Goal: Check status: Check status

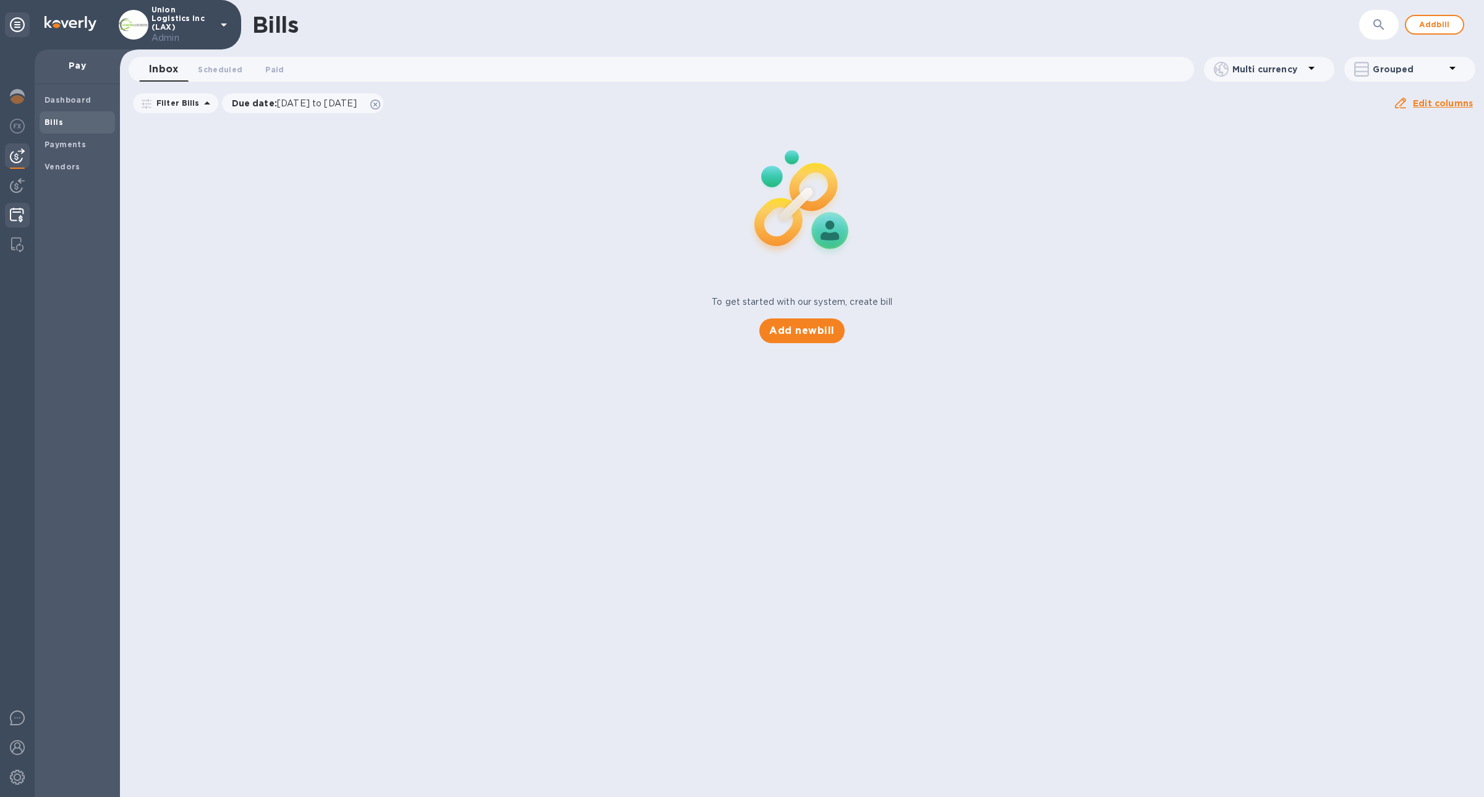
click at [19, 209] on img at bounding box center [17, 215] width 14 height 15
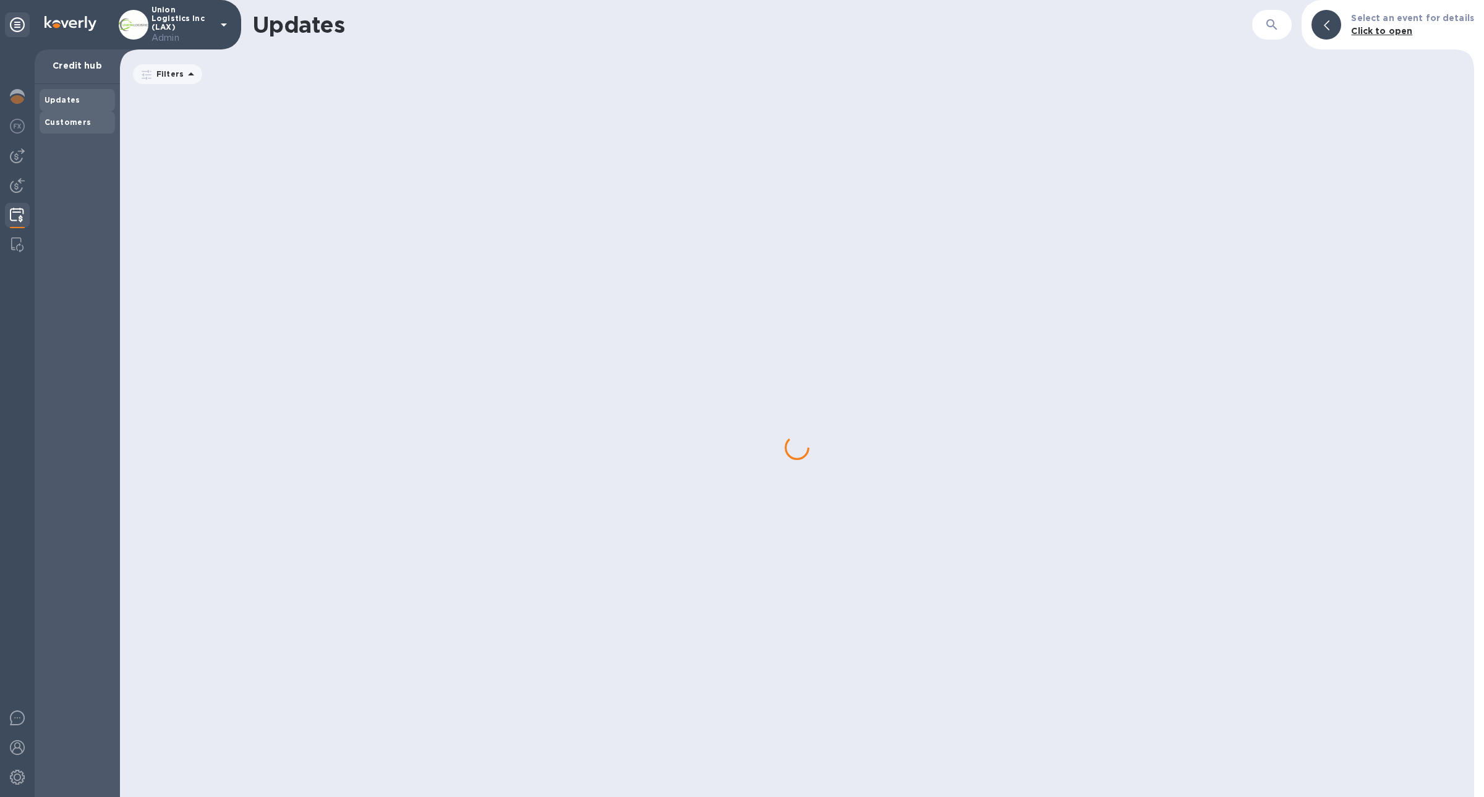
click at [80, 128] on div "Customers" at bounding box center [77, 122] width 75 height 22
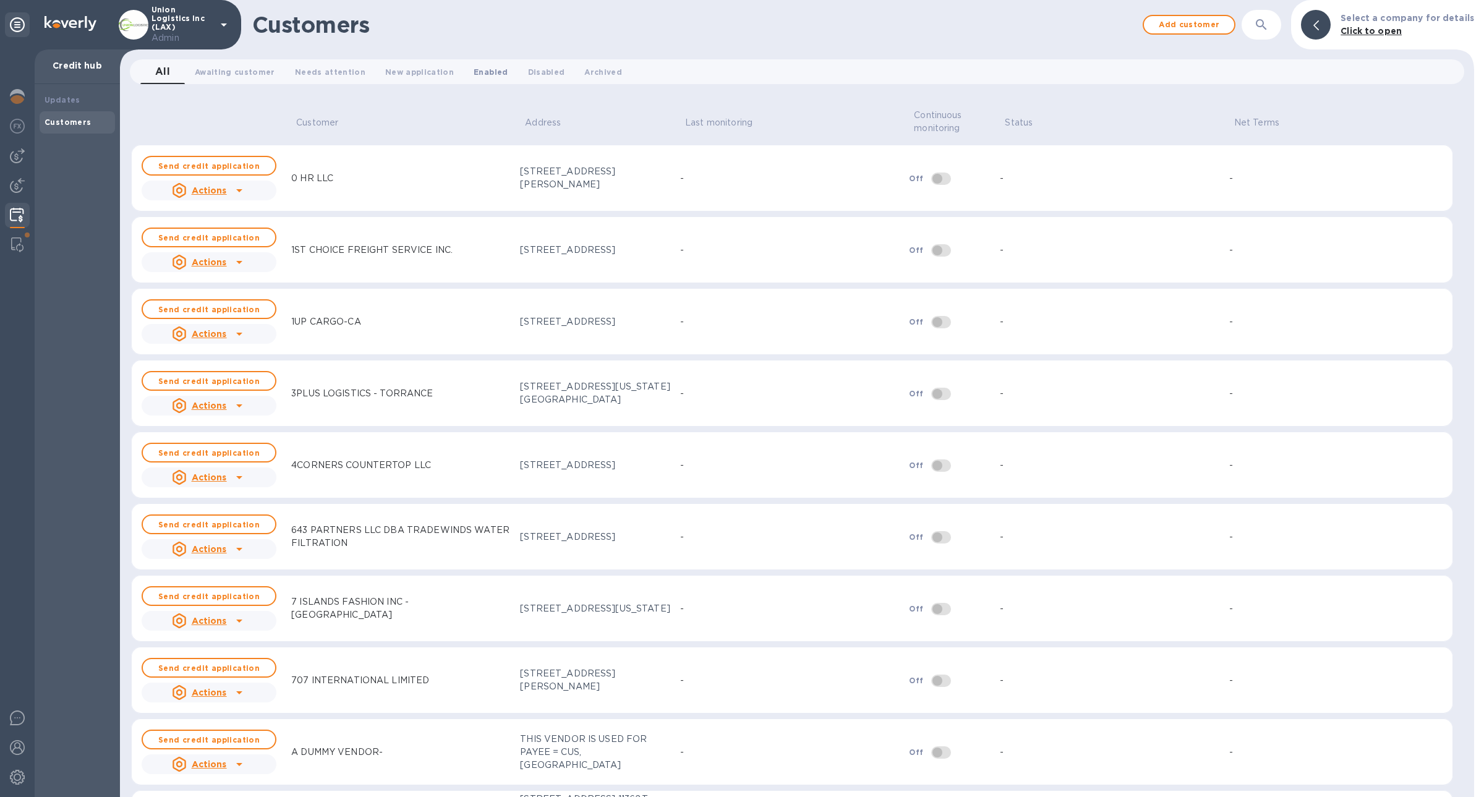
click at [474, 74] on span "Enabled 0" at bounding box center [491, 72] width 34 height 13
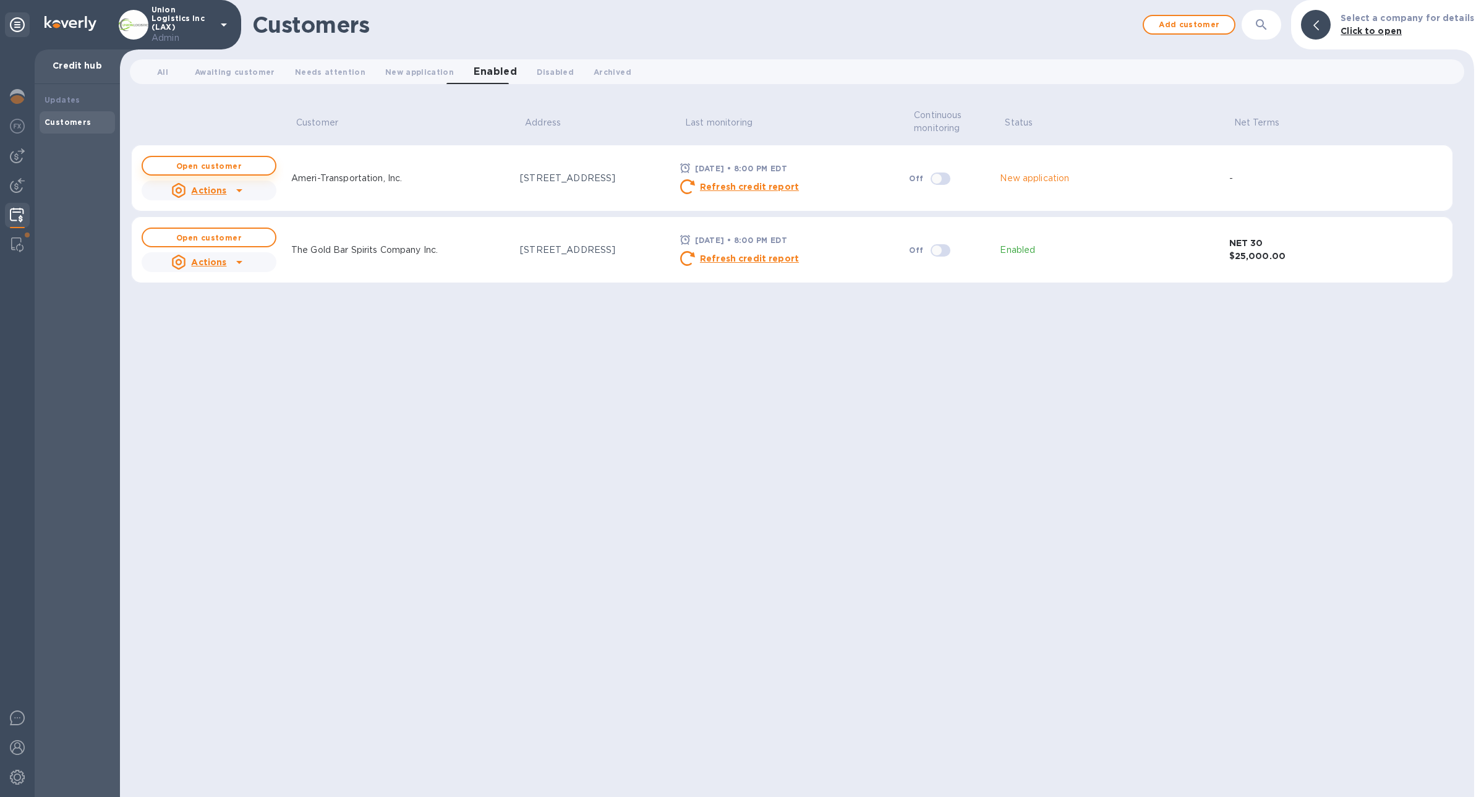
click at [246, 167] on span "Open customer" at bounding box center [209, 166] width 113 height 8
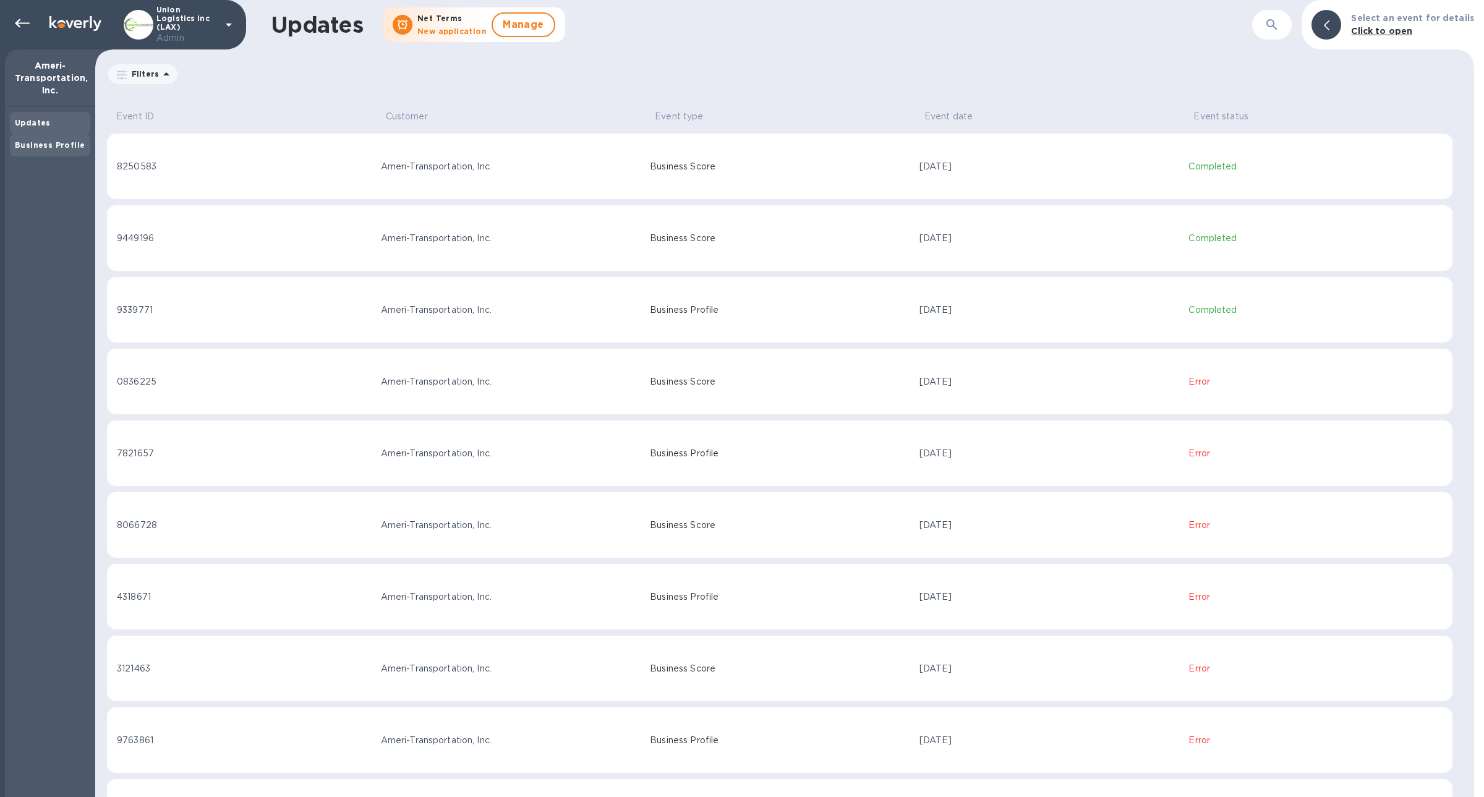
click at [47, 140] on b "Business Profile" at bounding box center [50, 144] width 70 height 9
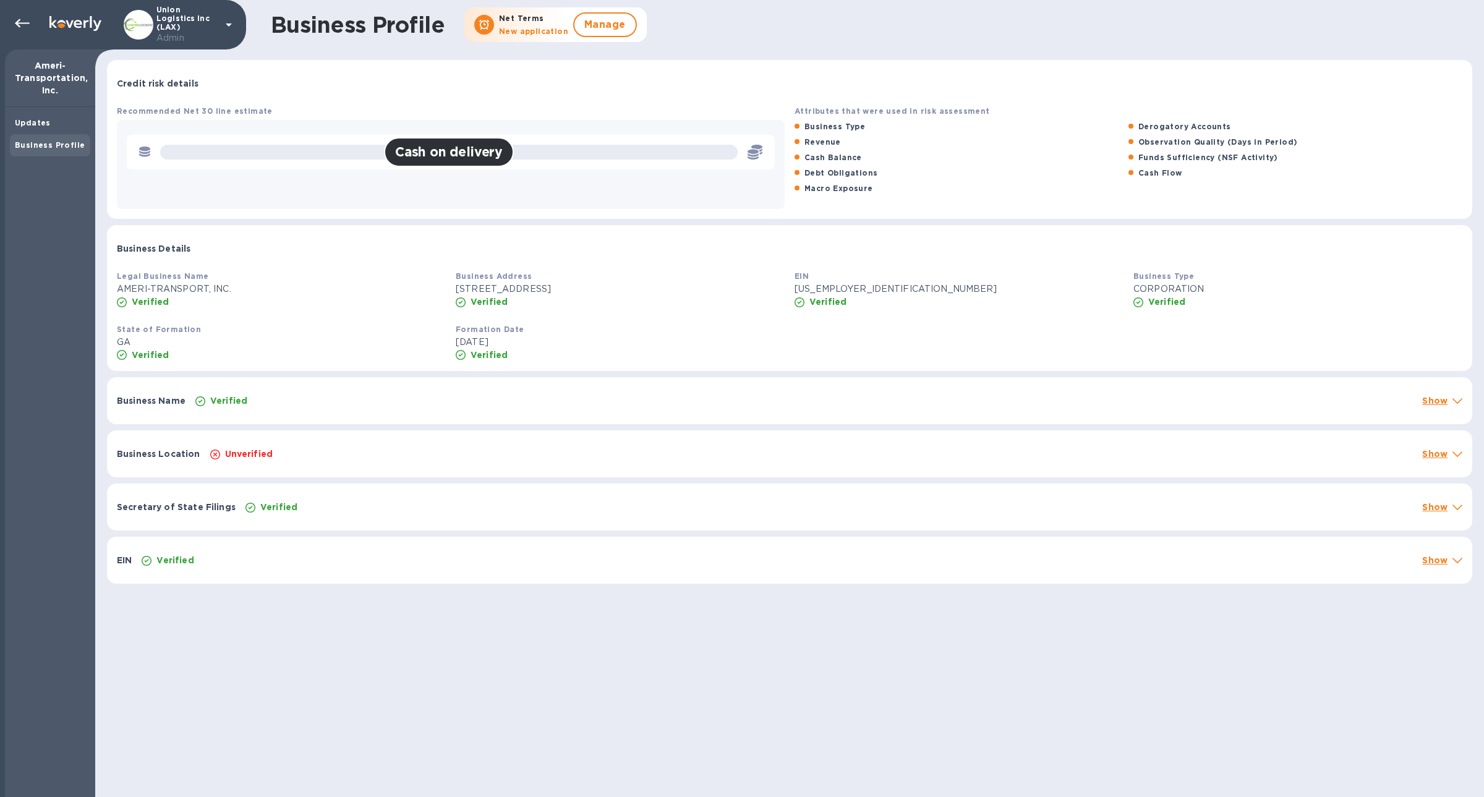
click at [202, 468] on div "Business Location Unverified Show" at bounding box center [790, 453] width 1366 height 47
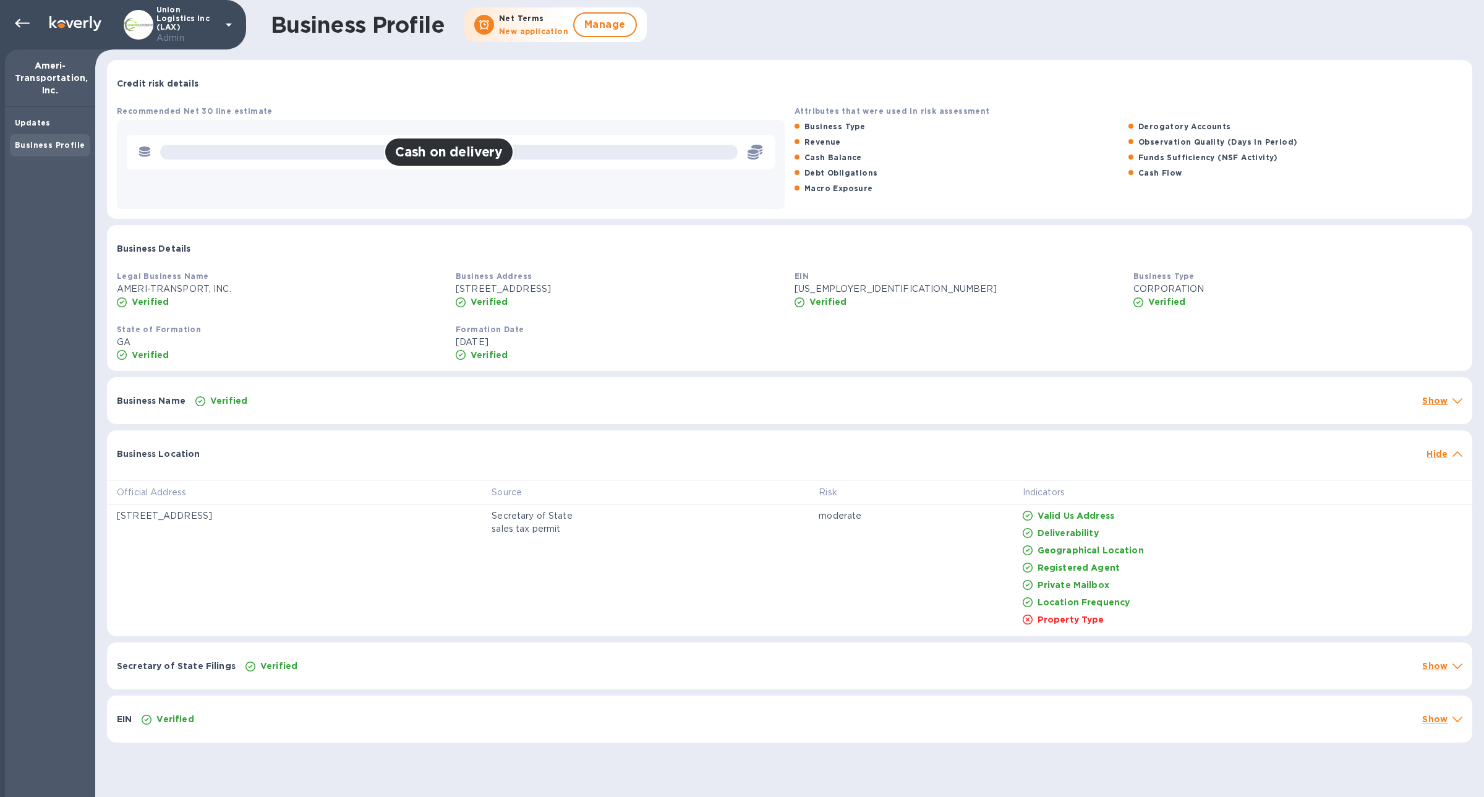
click at [202, 468] on div "Business Location Hide" at bounding box center [790, 450] width 1366 height 40
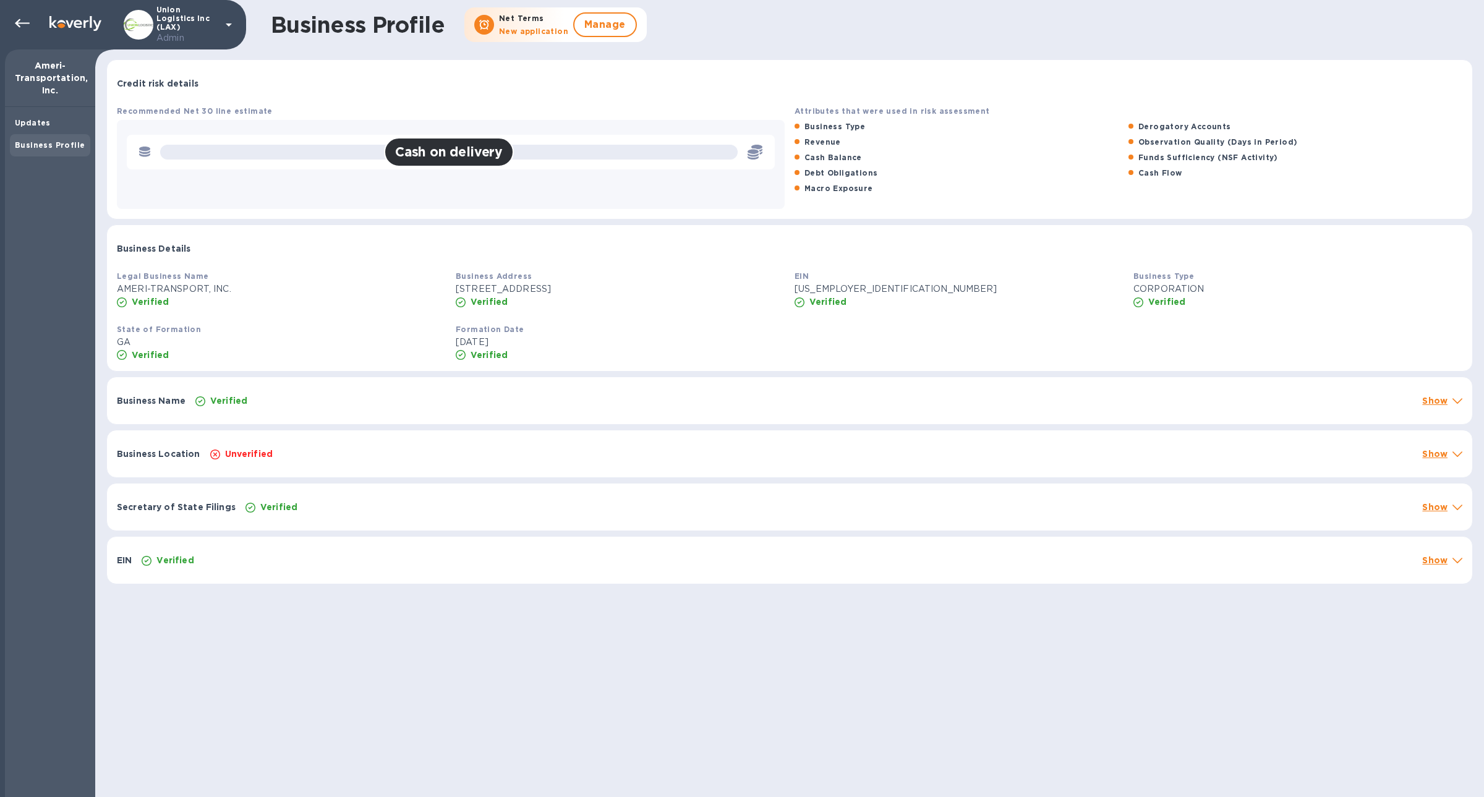
click at [202, 468] on div "Business Location Unverified Show" at bounding box center [790, 453] width 1366 height 47
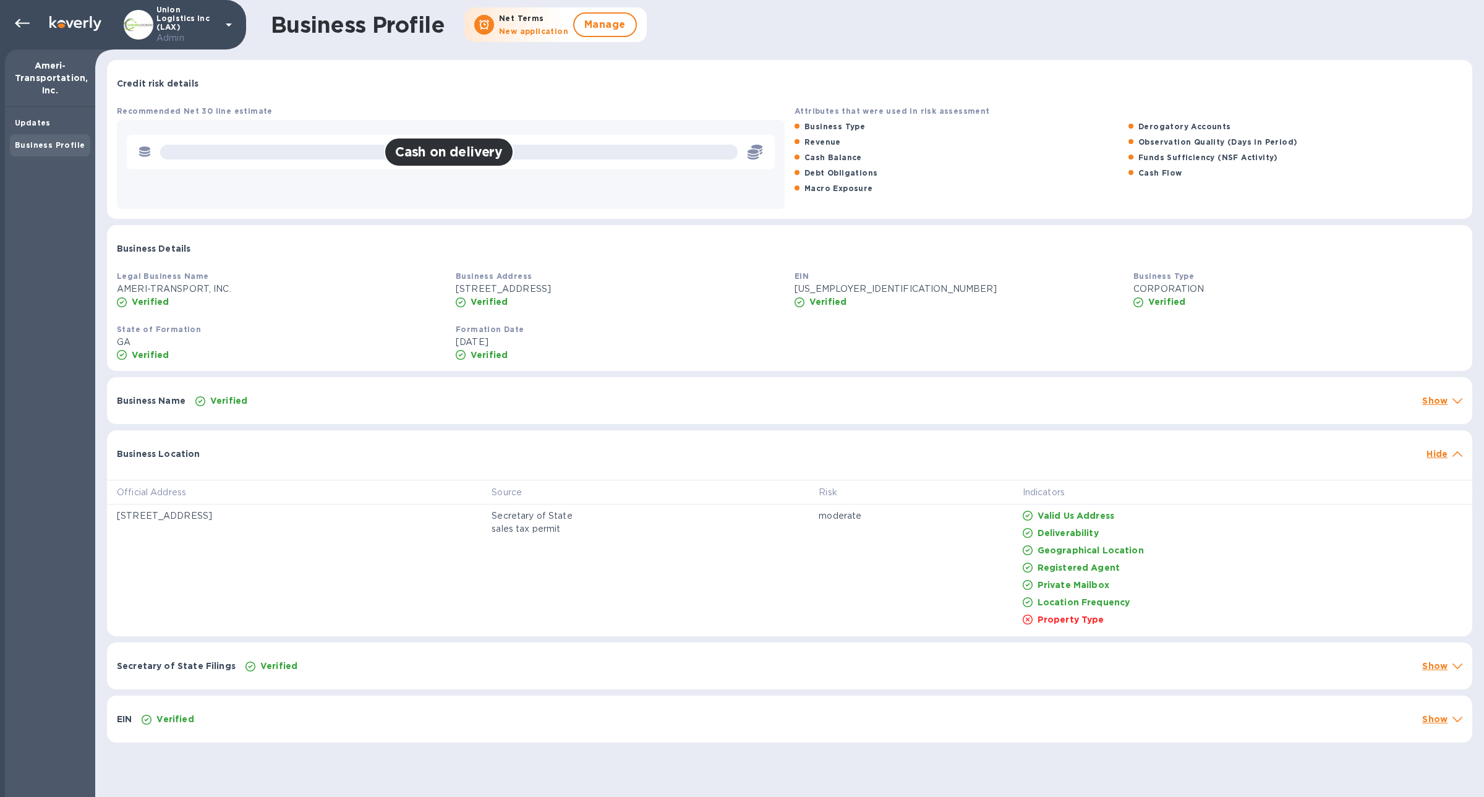
click at [202, 468] on div "Business Location Hide" at bounding box center [790, 450] width 1366 height 40
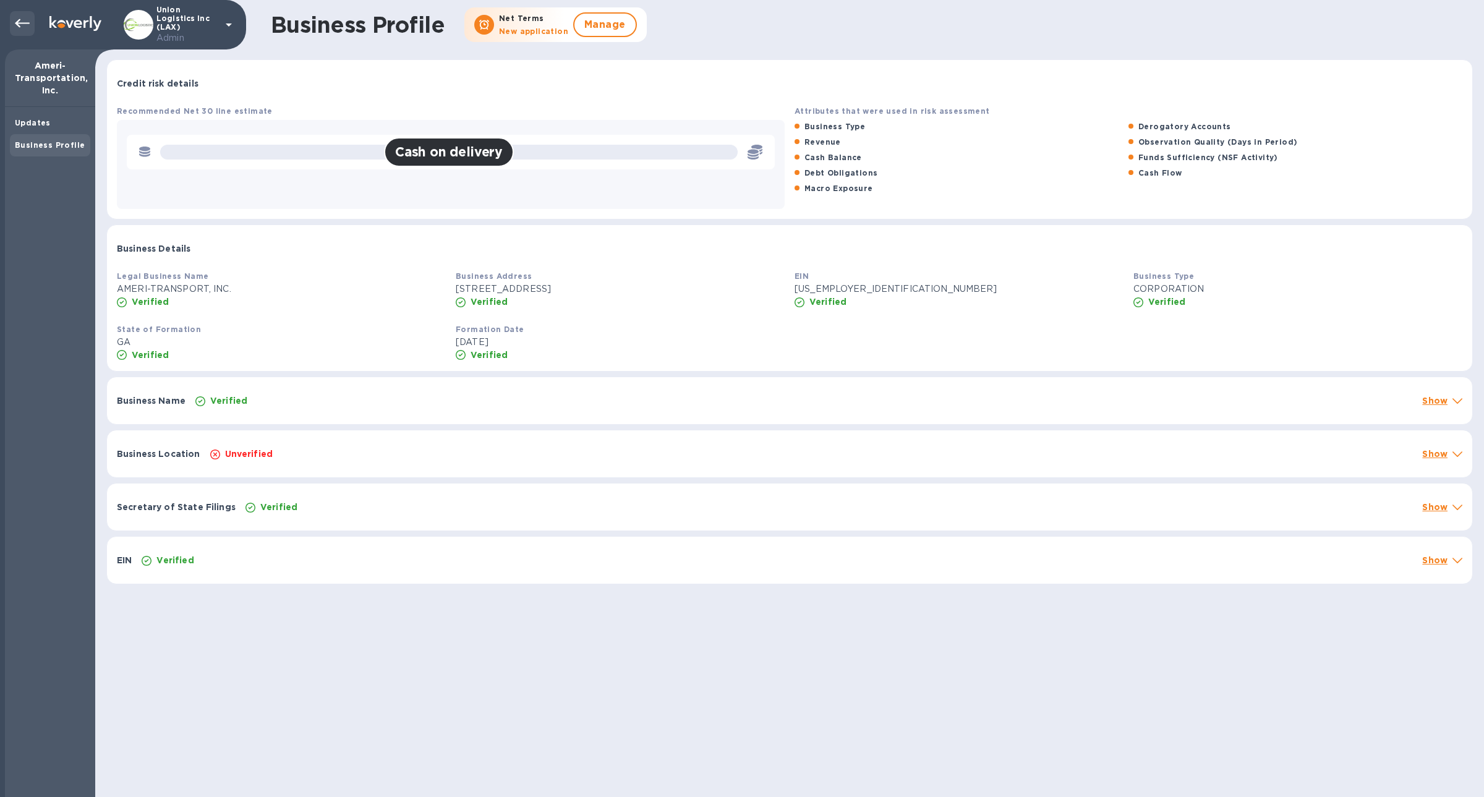
click at [21, 16] on icon at bounding box center [22, 23] width 15 height 15
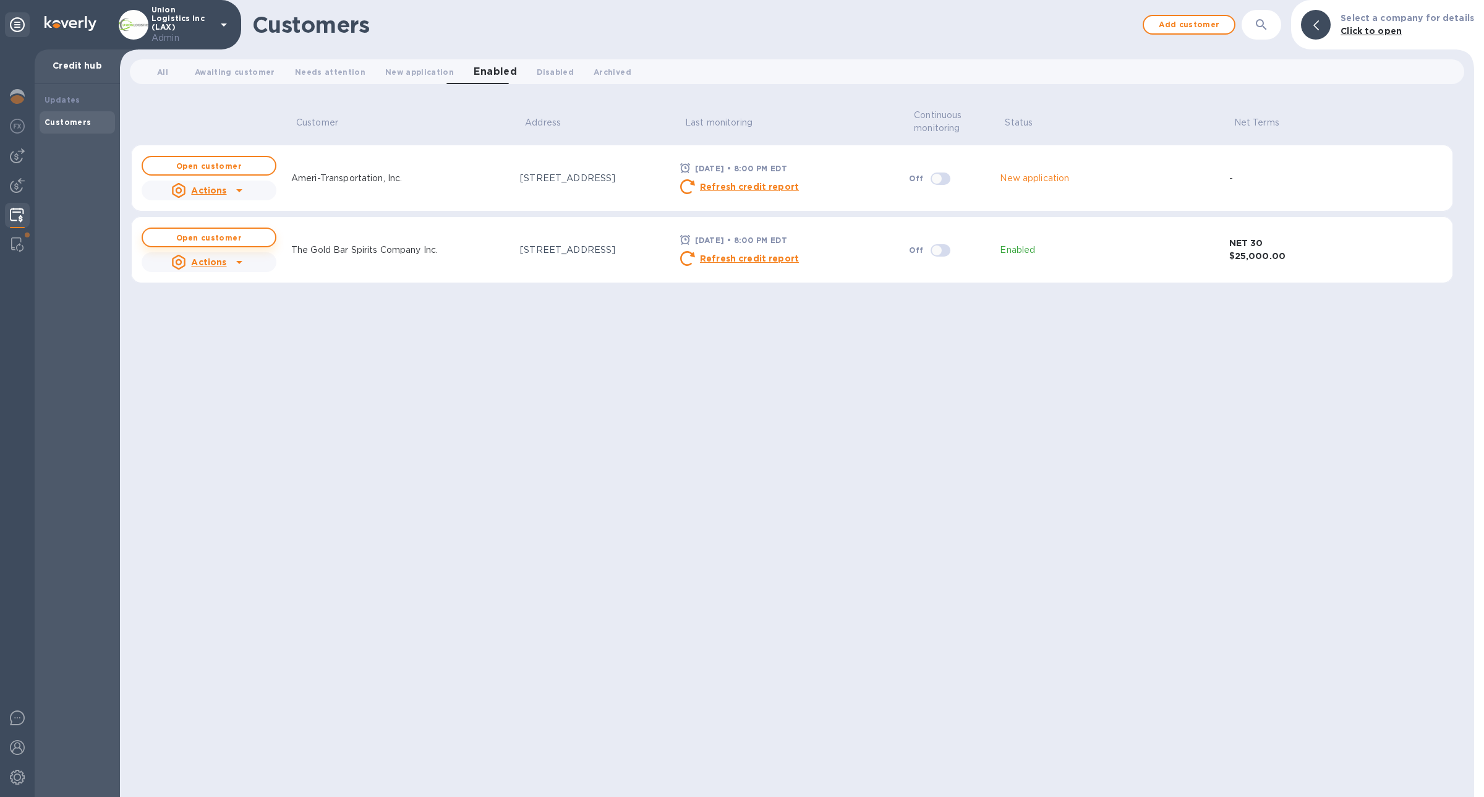
click at [244, 231] on button "Open customer" at bounding box center [209, 238] width 135 height 20
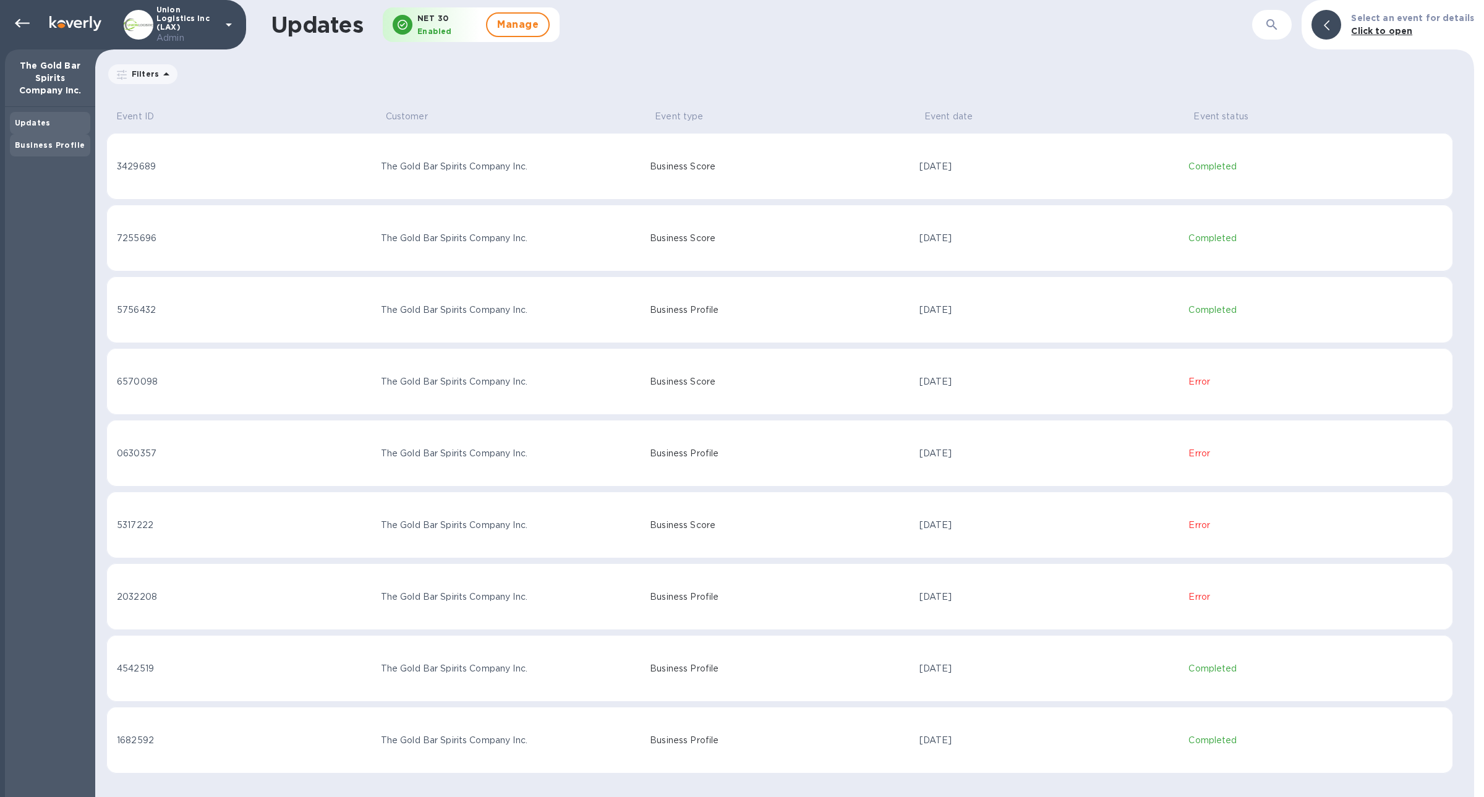
click at [67, 145] on b "Business Profile" at bounding box center [50, 144] width 70 height 9
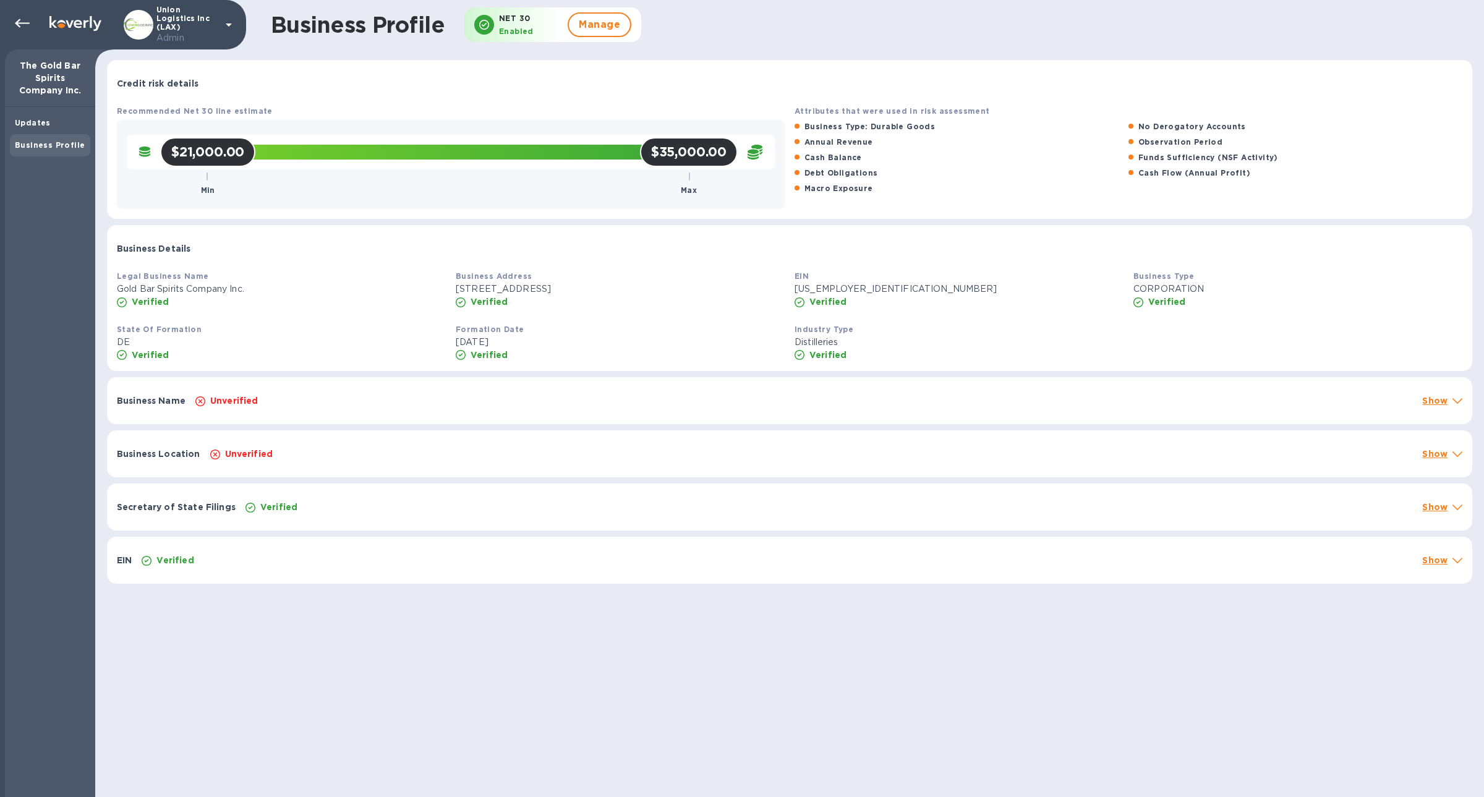
click at [273, 395] on div "Unverified" at bounding box center [804, 400] width 1222 height 17
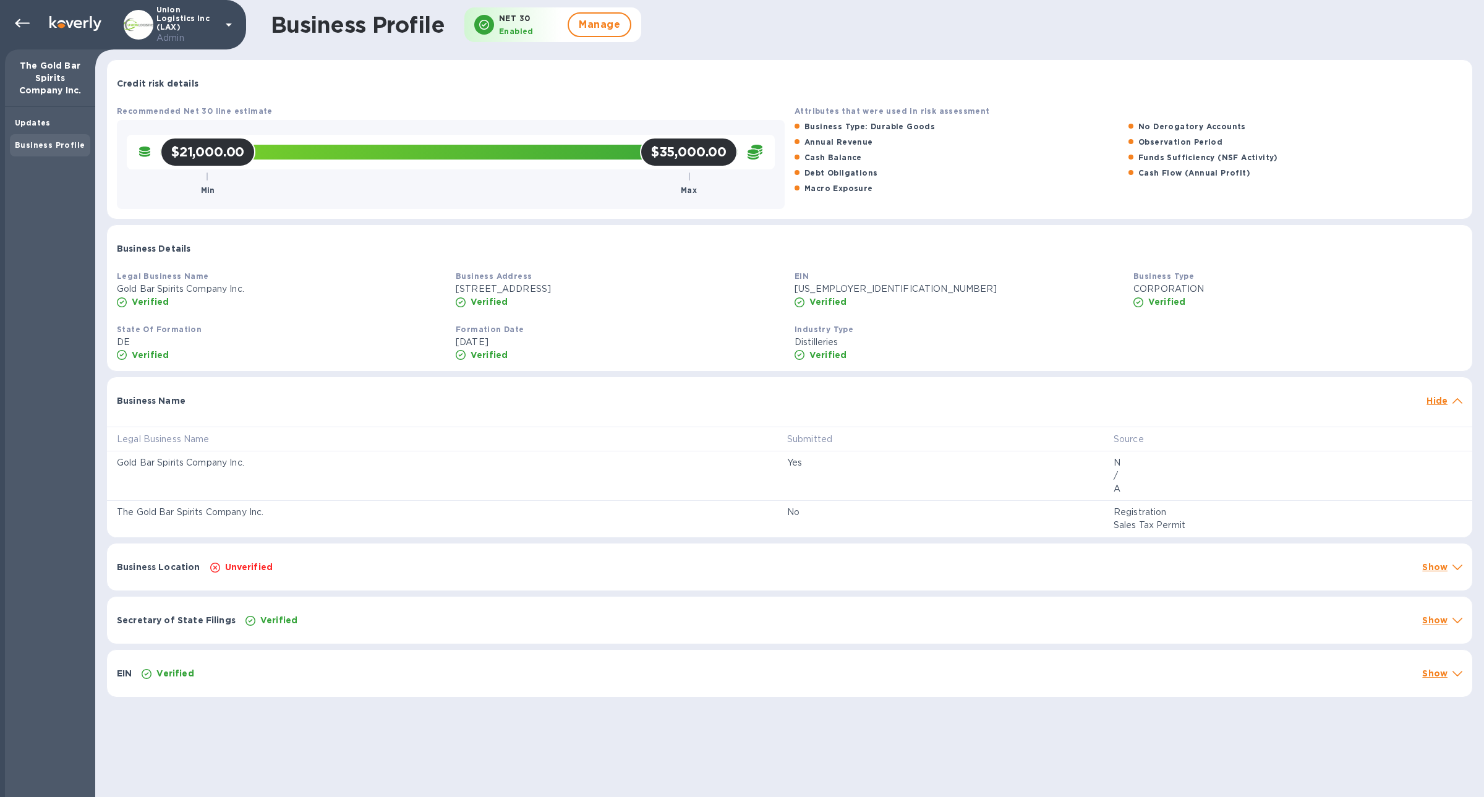
click at [273, 395] on div at bounding box center [806, 395] width 1231 height 10
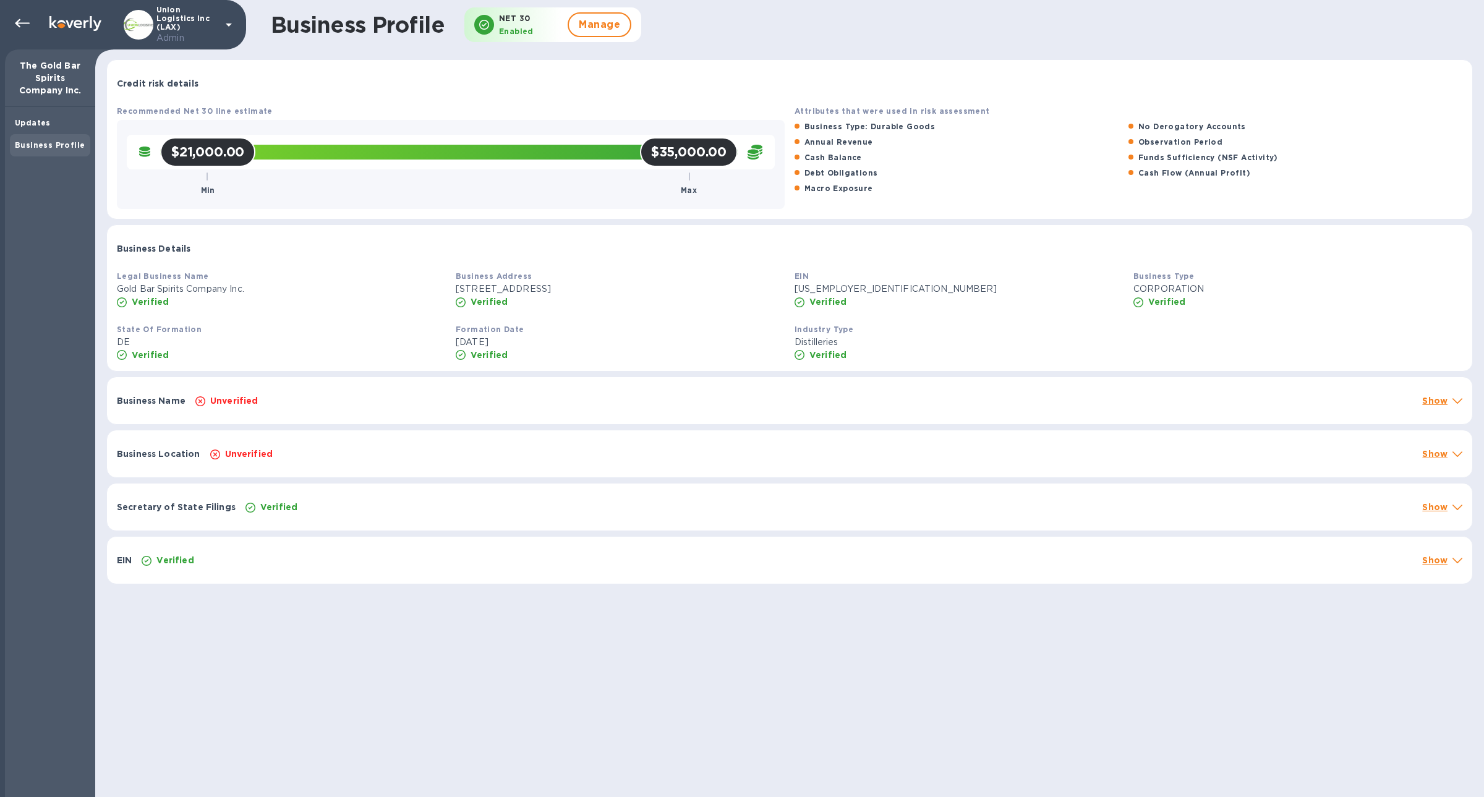
click at [285, 437] on div "Business Location Unverified Show" at bounding box center [790, 453] width 1366 height 47
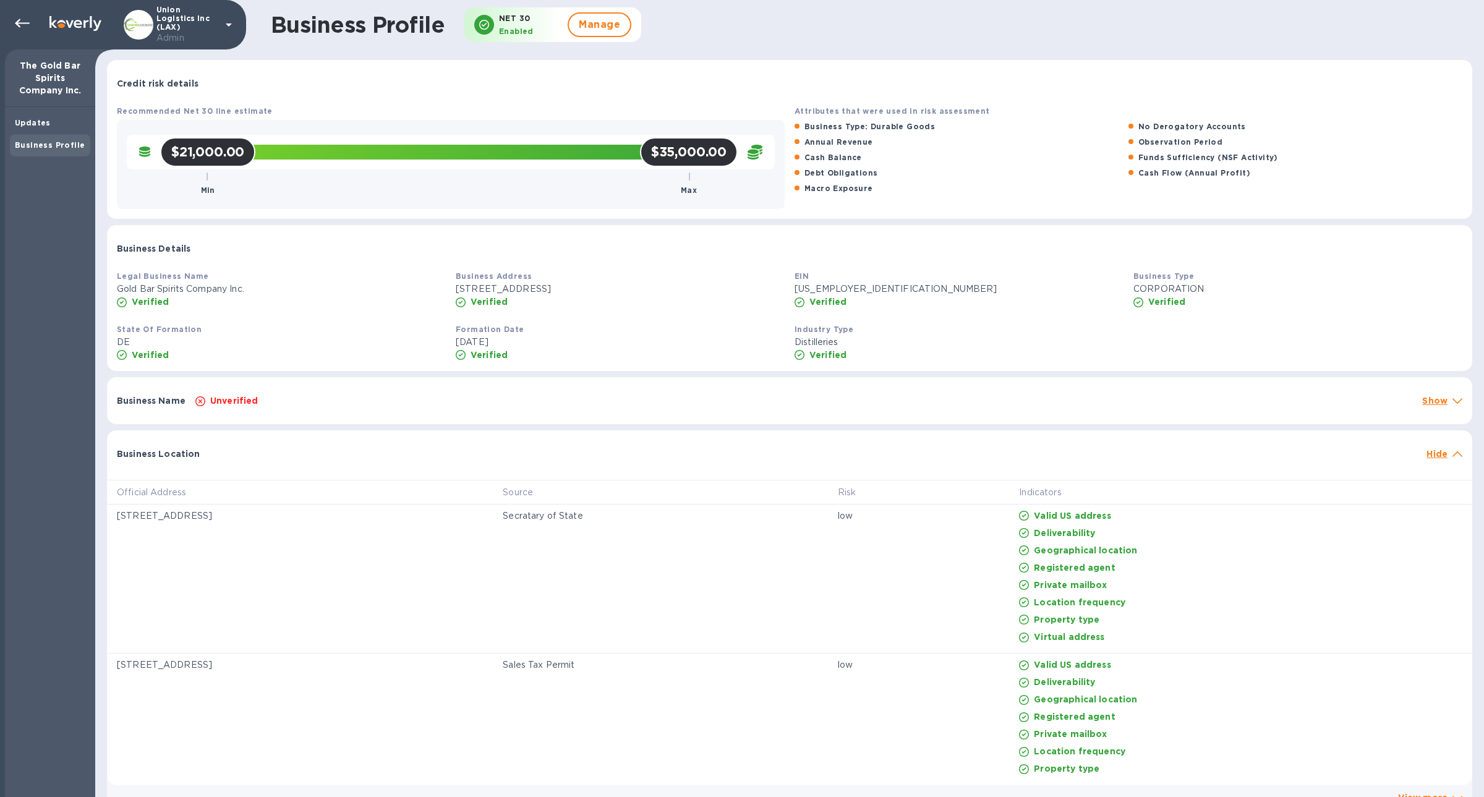
scroll to position [120, 0]
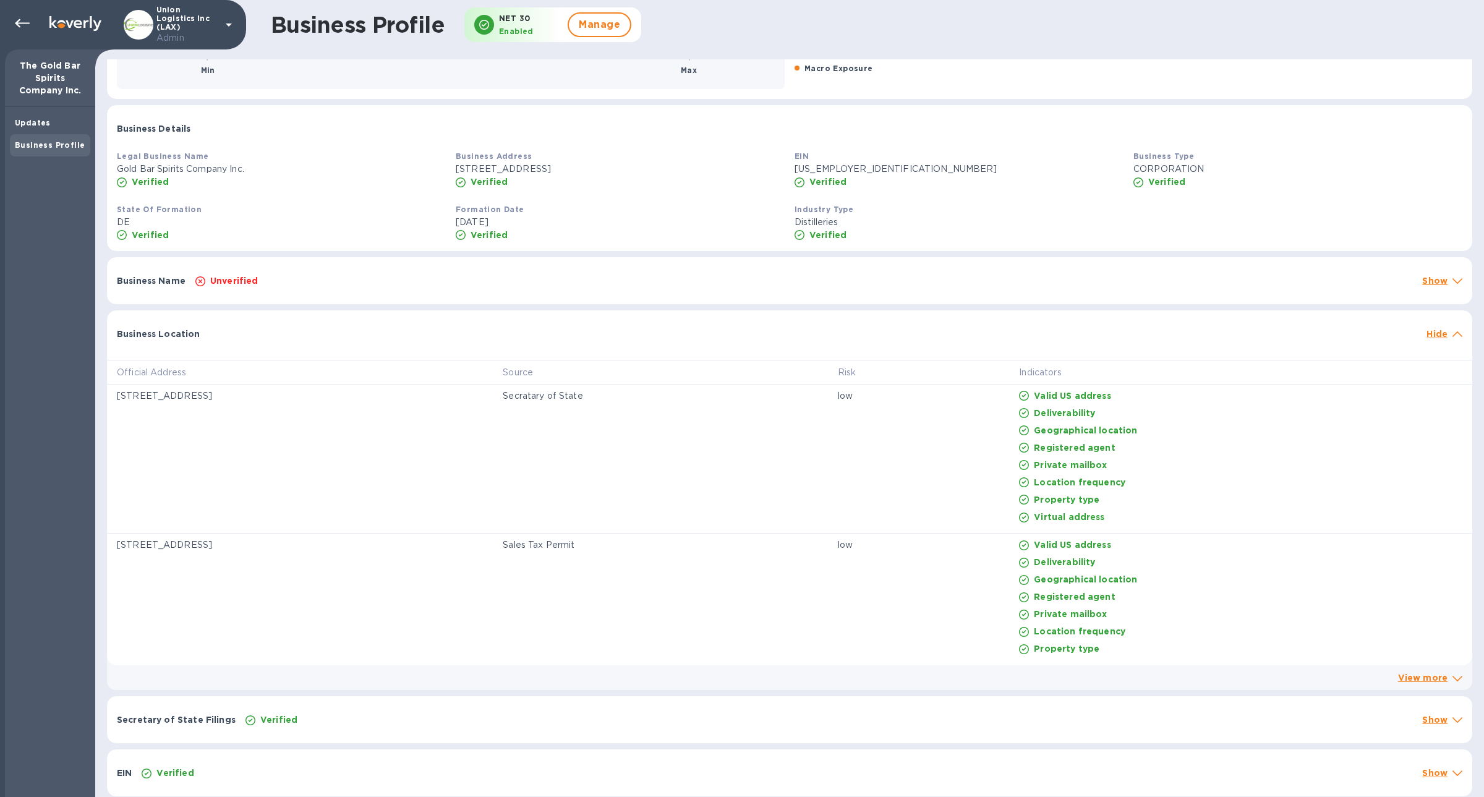
click at [252, 338] on div "Business Location" at bounding box center [767, 334] width 1310 height 22
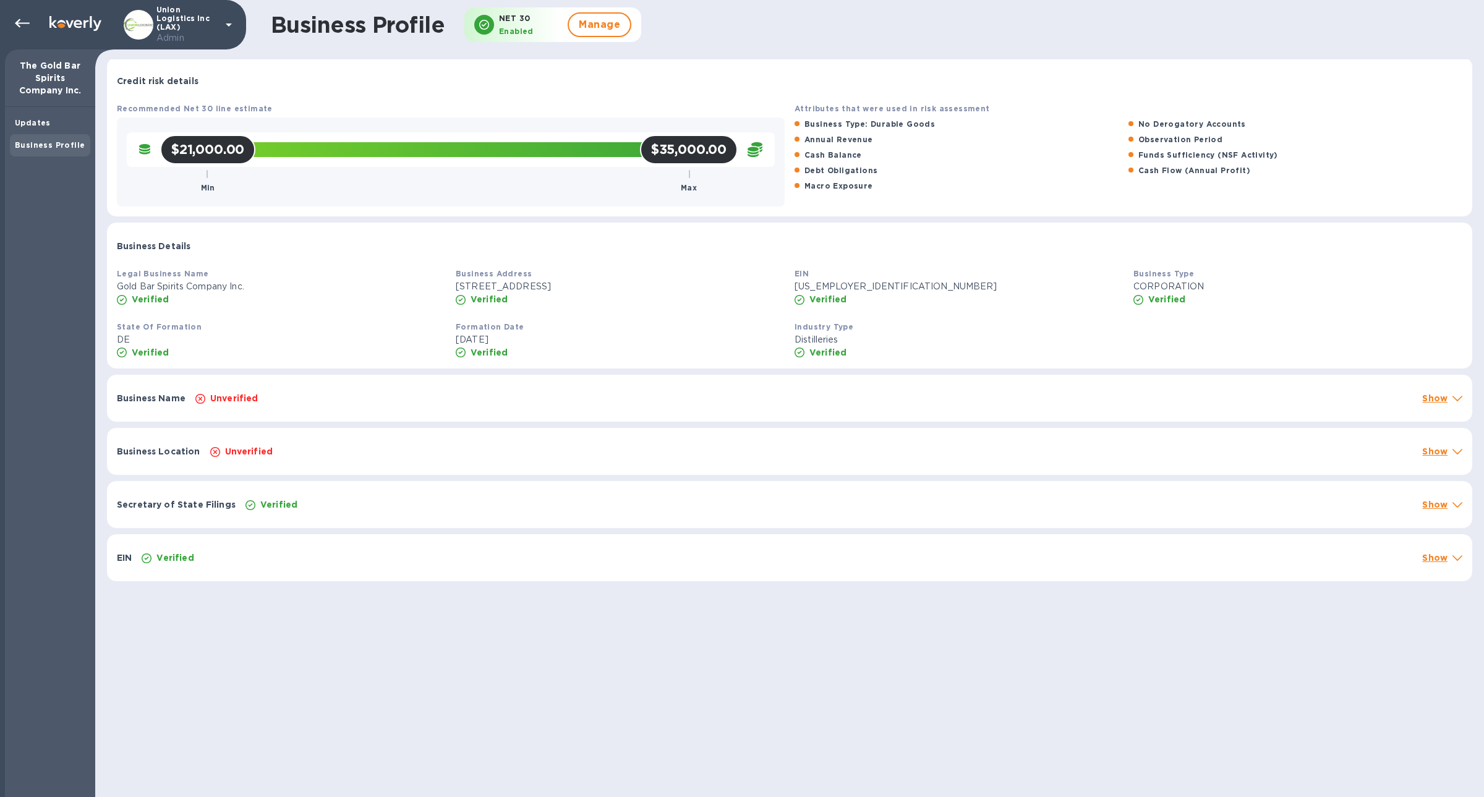
scroll to position [2, 0]
drag, startPoint x: 276, startPoint y: 450, endPoint x: 213, endPoint y: 450, distance: 63.1
click at [213, 450] on div "Unverified" at bounding box center [812, 451] width 1208 height 17
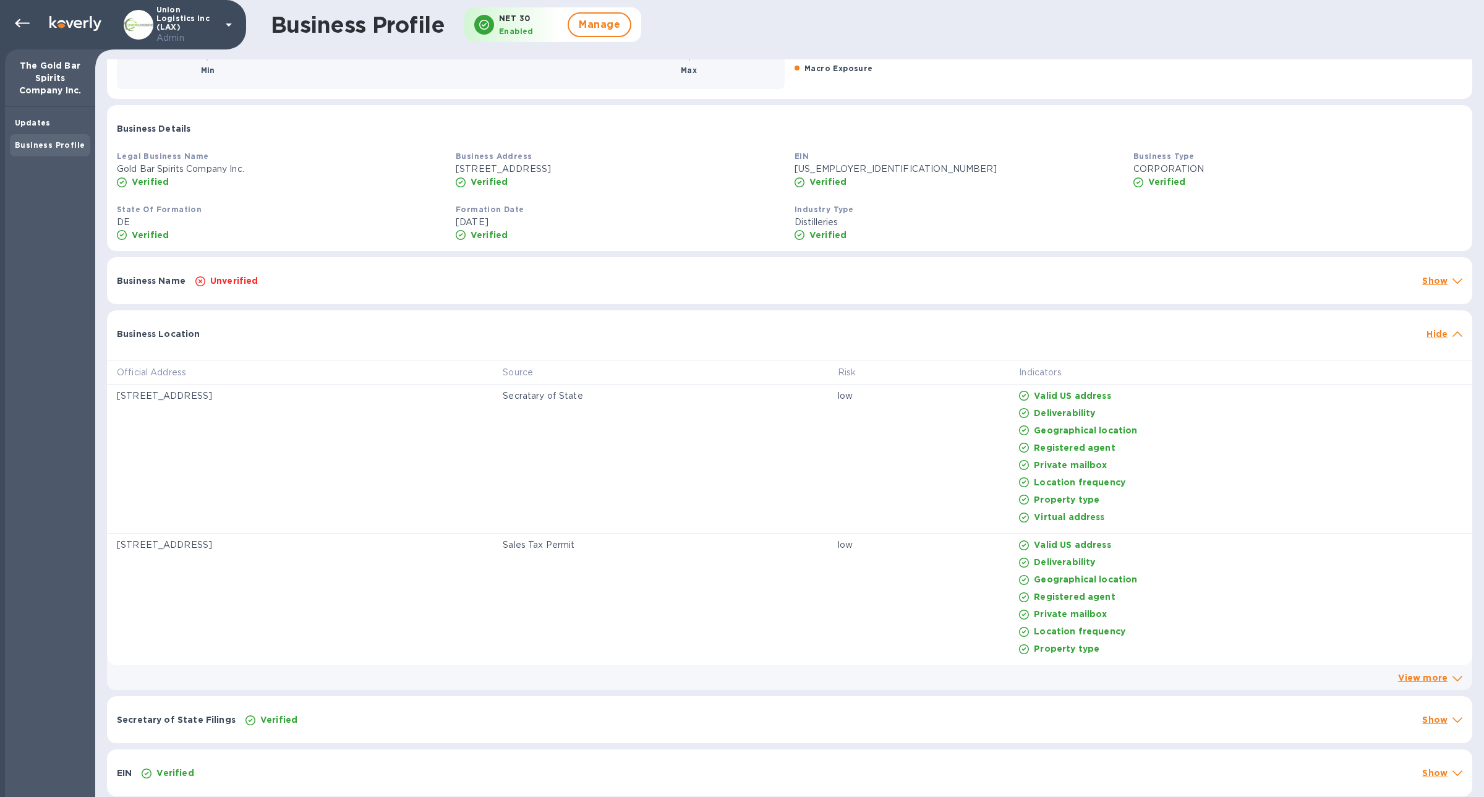
click at [238, 343] on div "Business Location Hide" at bounding box center [790, 330] width 1366 height 40
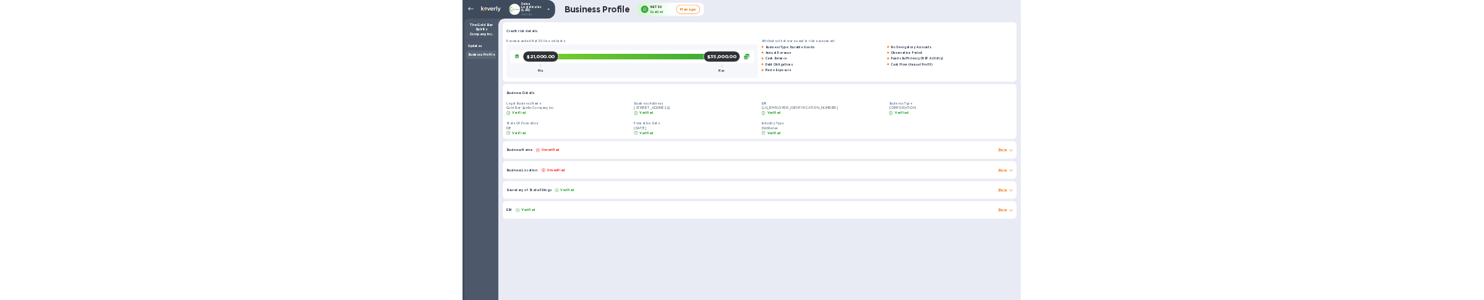
scroll to position [120, 0]
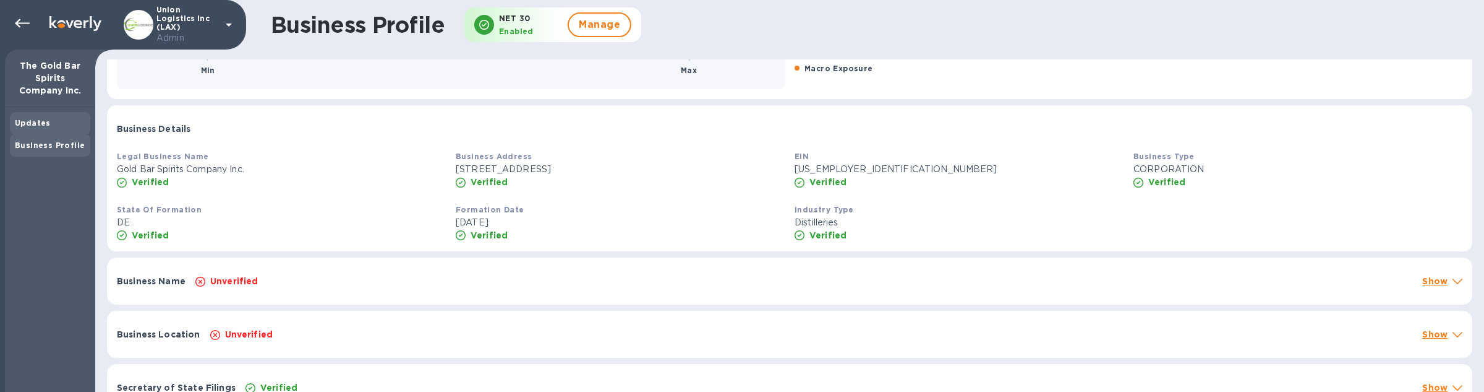
click at [53, 131] on div "Updates" at bounding box center [50, 123] width 80 height 22
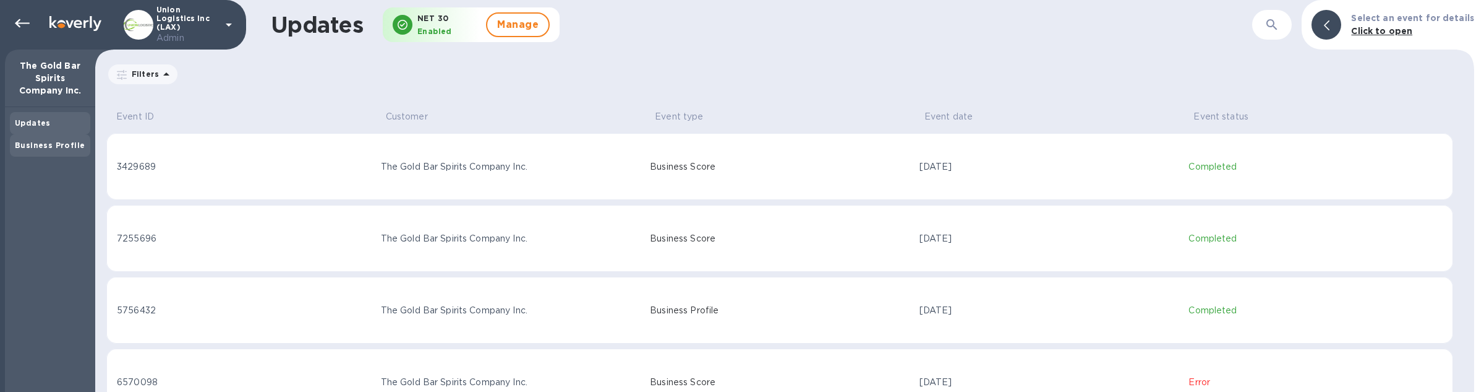
click at [38, 139] on div "Business Profile" at bounding box center [50, 145] width 71 height 12
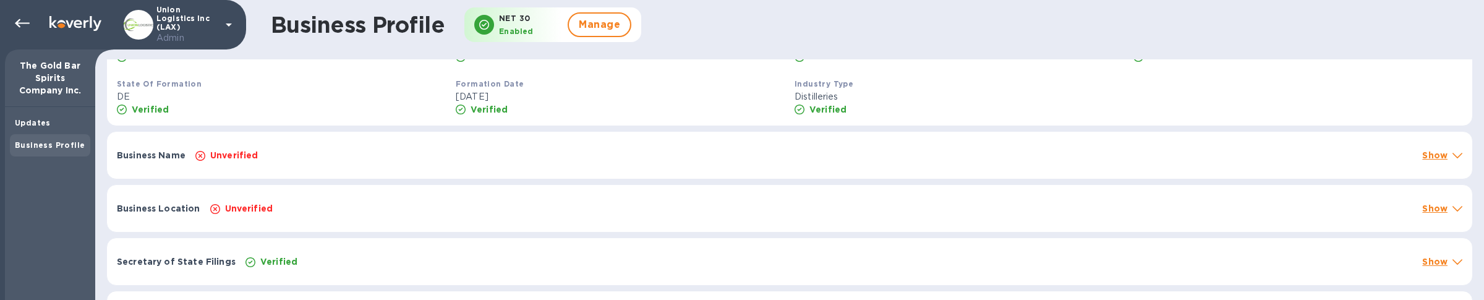
scroll to position [285, 0]
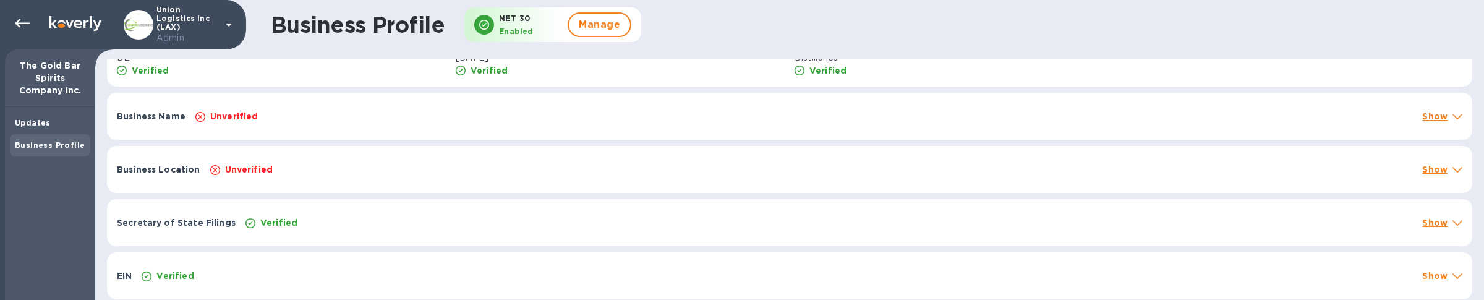
click at [127, 127] on div "Business Name Unverified Show" at bounding box center [790, 116] width 1366 height 47
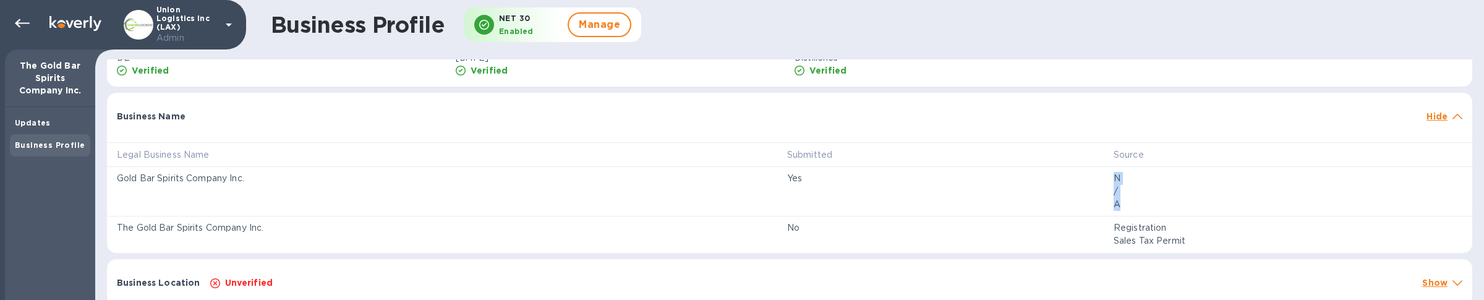
drag, startPoint x: 1121, startPoint y: 167, endPoint x: 1147, endPoint y: 210, distance: 50.5
click at [1147, 210] on td "N / A" at bounding box center [1288, 191] width 369 height 49
click at [1147, 210] on div "N / A" at bounding box center [1288, 191] width 354 height 44
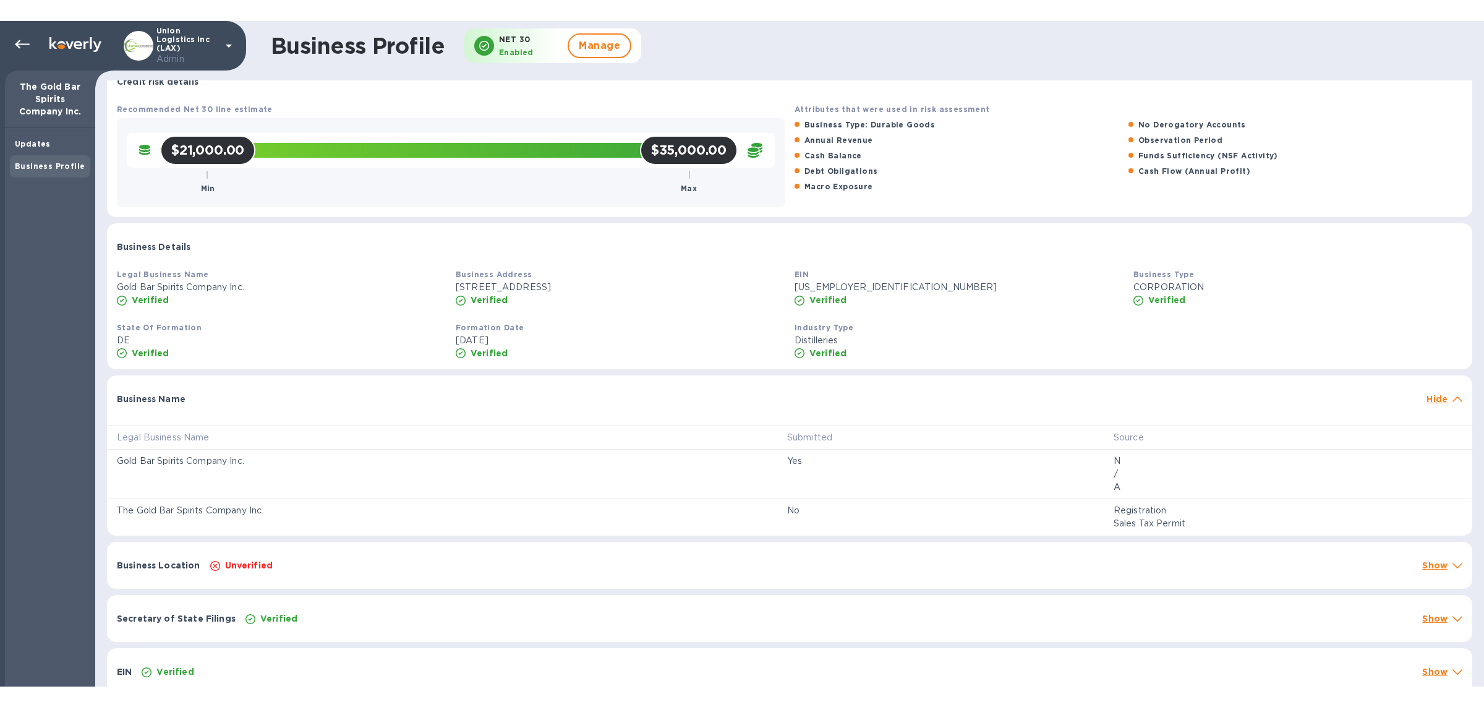
scroll to position [2, 0]
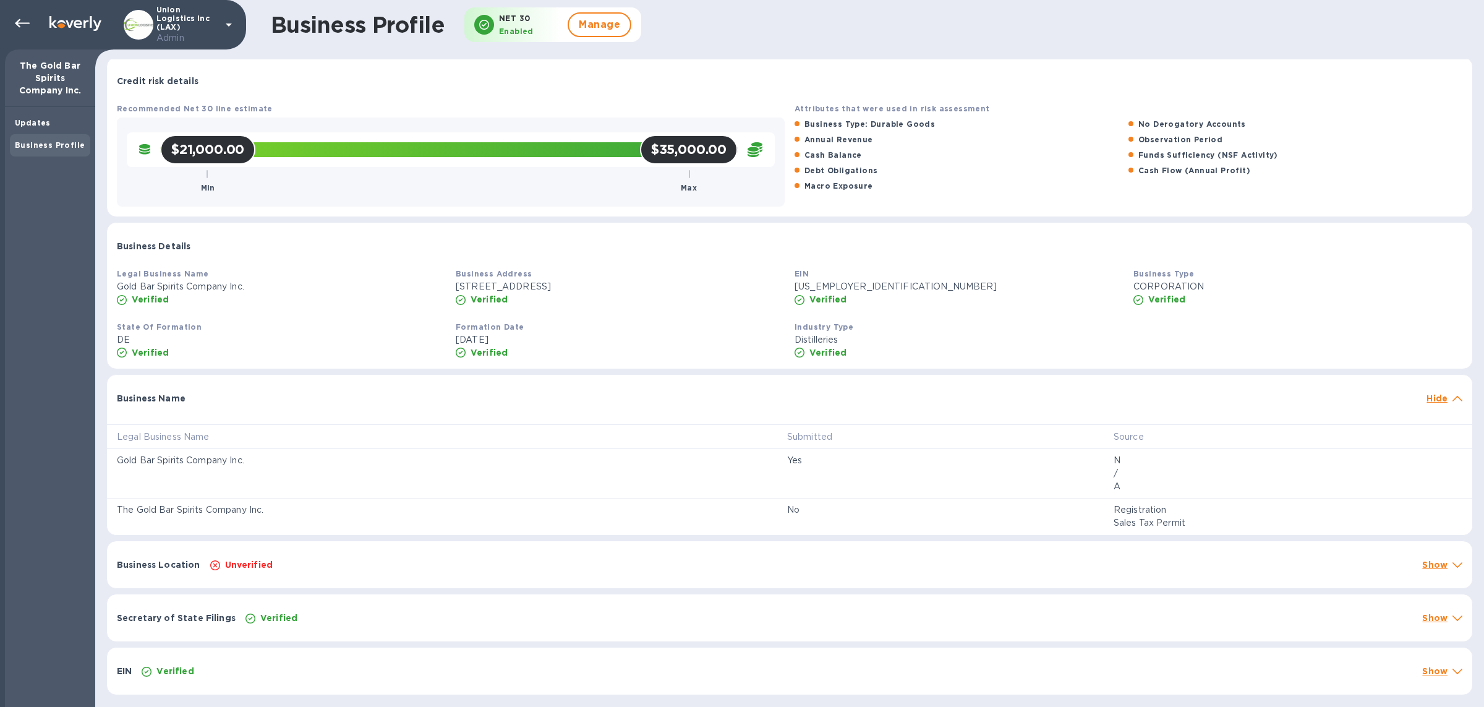
click at [224, 385] on div "Business Name Hide" at bounding box center [790, 395] width 1366 height 40
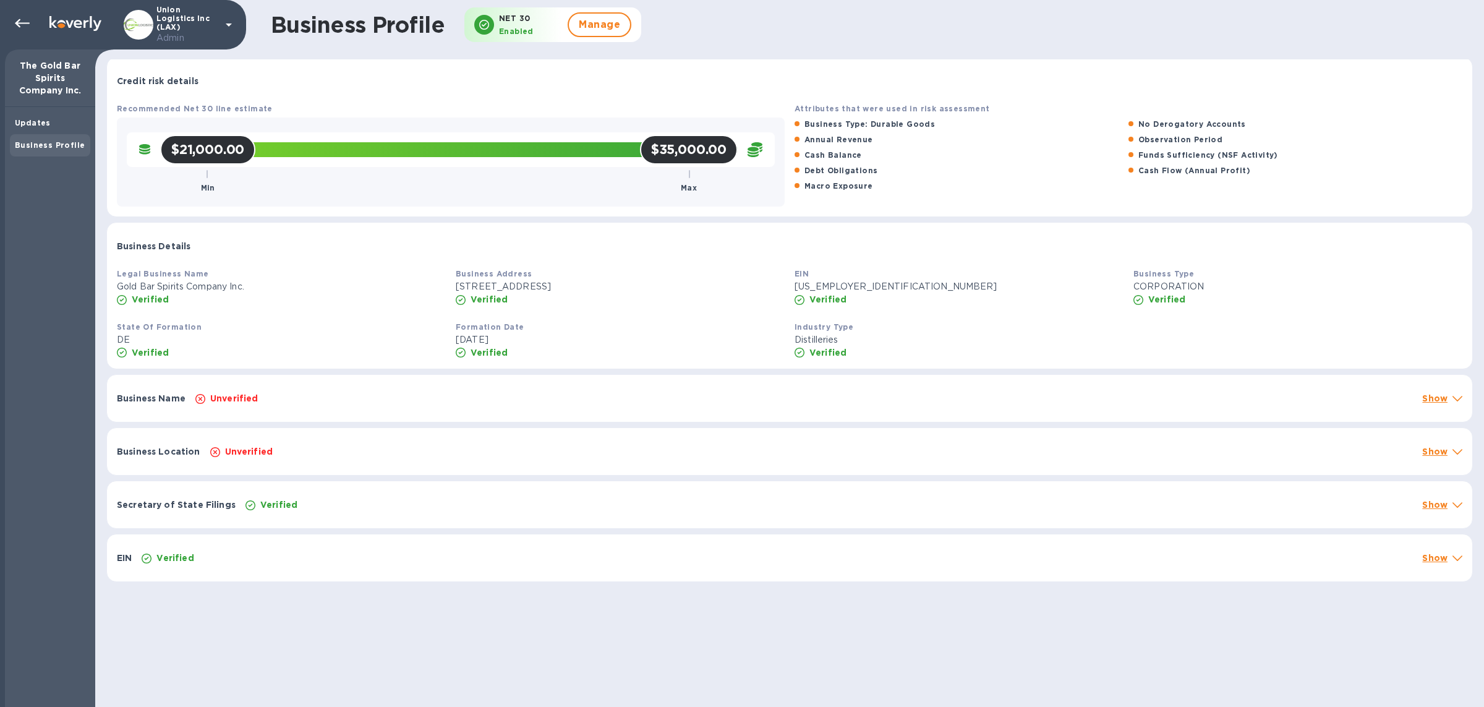
click at [495, 296] on p "Verified" at bounding box center [489, 299] width 37 height 12
click at [497, 342] on p "[DATE]" at bounding box center [620, 339] width 329 height 13
click at [234, 409] on div "Business Name Unverified Show" at bounding box center [790, 398] width 1366 height 47
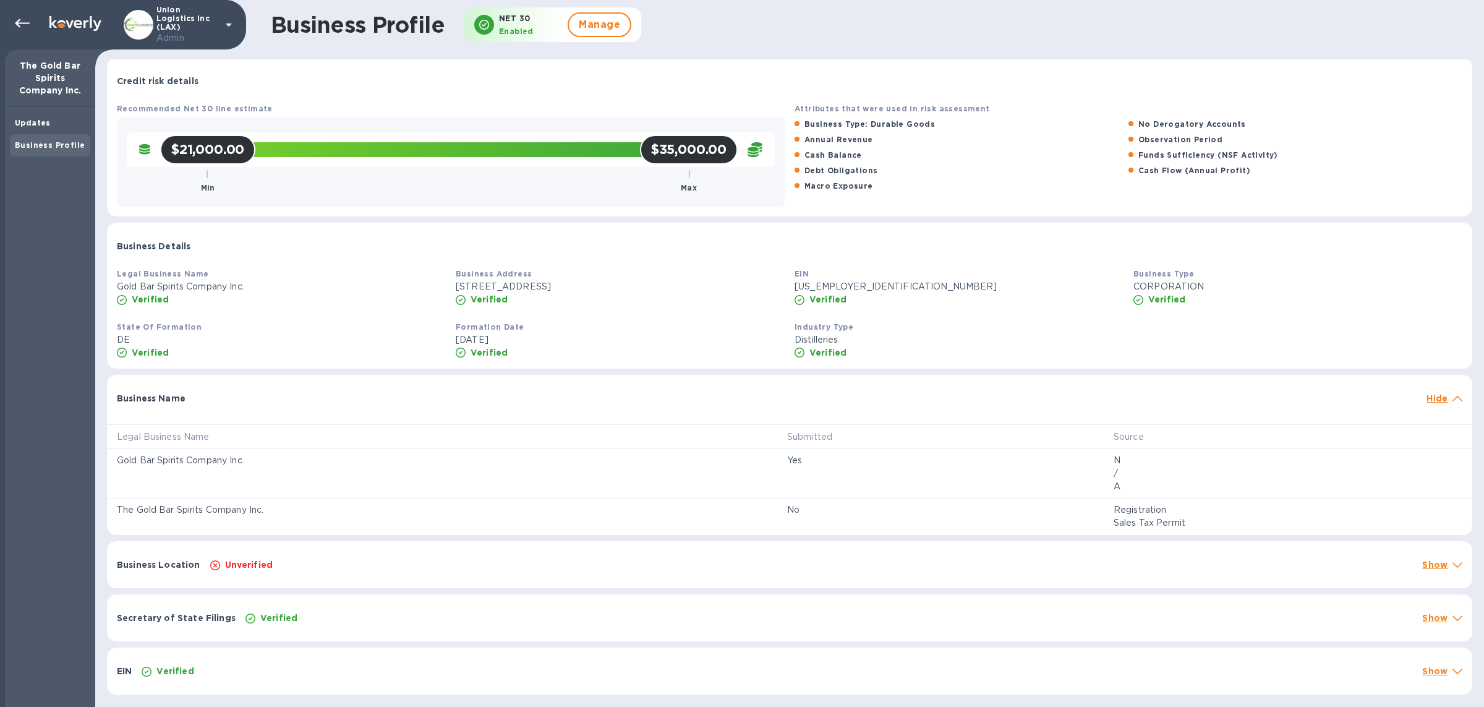
click at [234, 409] on div "Business Name Hide" at bounding box center [790, 395] width 1366 height 40
